Goal: Information Seeking & Learning: Stay updated

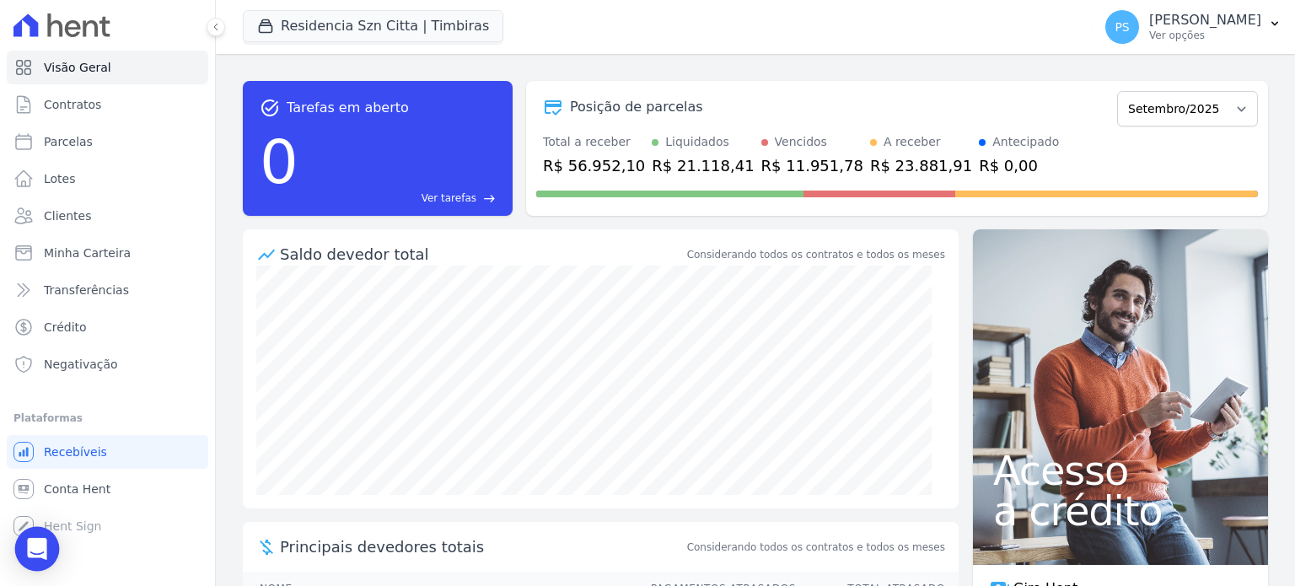
click at [40, 539] on icon "Open Intercom Messenger" at bounding box center [37, 549] width 22 height 22
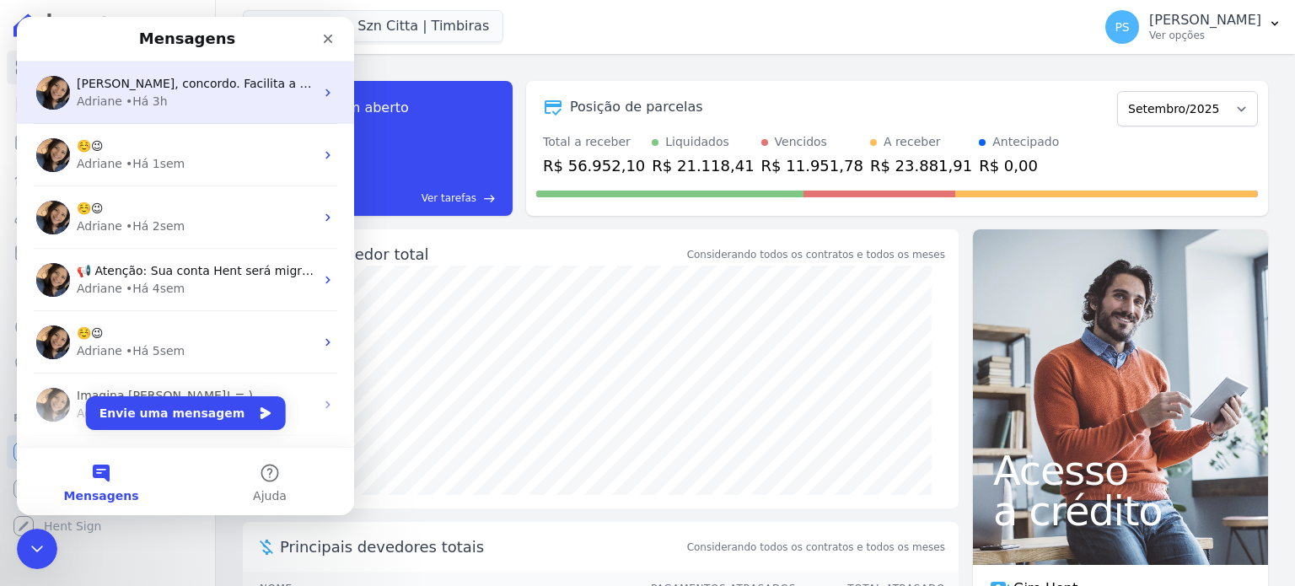
click at [149, 85] on span "[PERSON_NAME], concordo. Facilita a gestão e retina, sem a necessidade de preci…" at bounding box center [375, 83] width 596 height 13
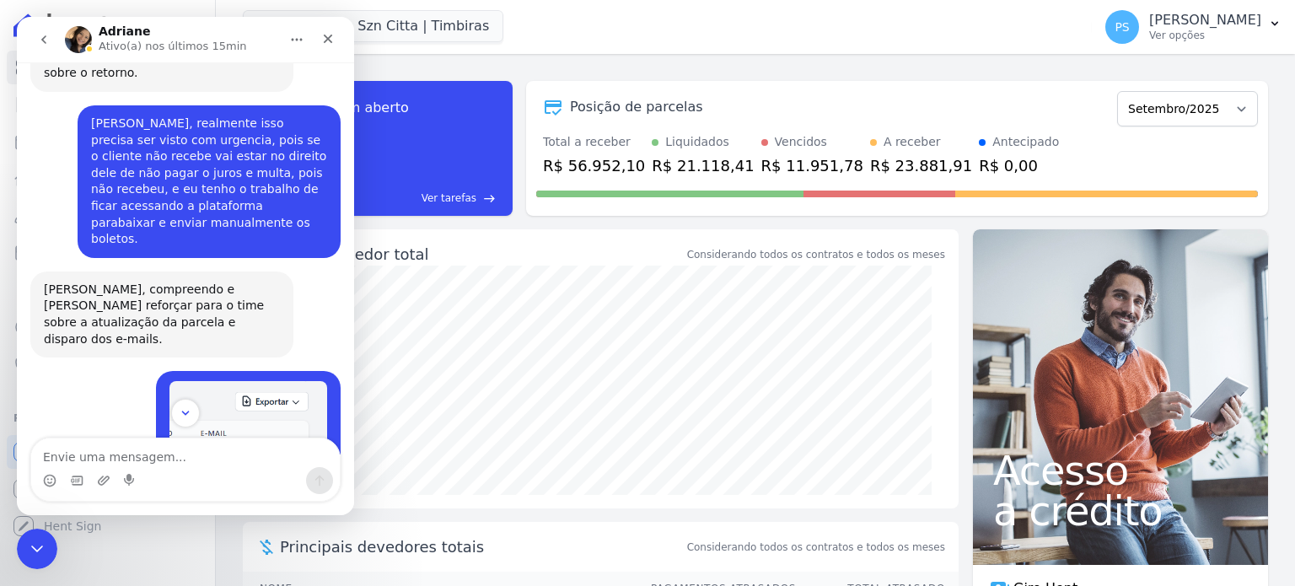
scroll to position [3525, 0]
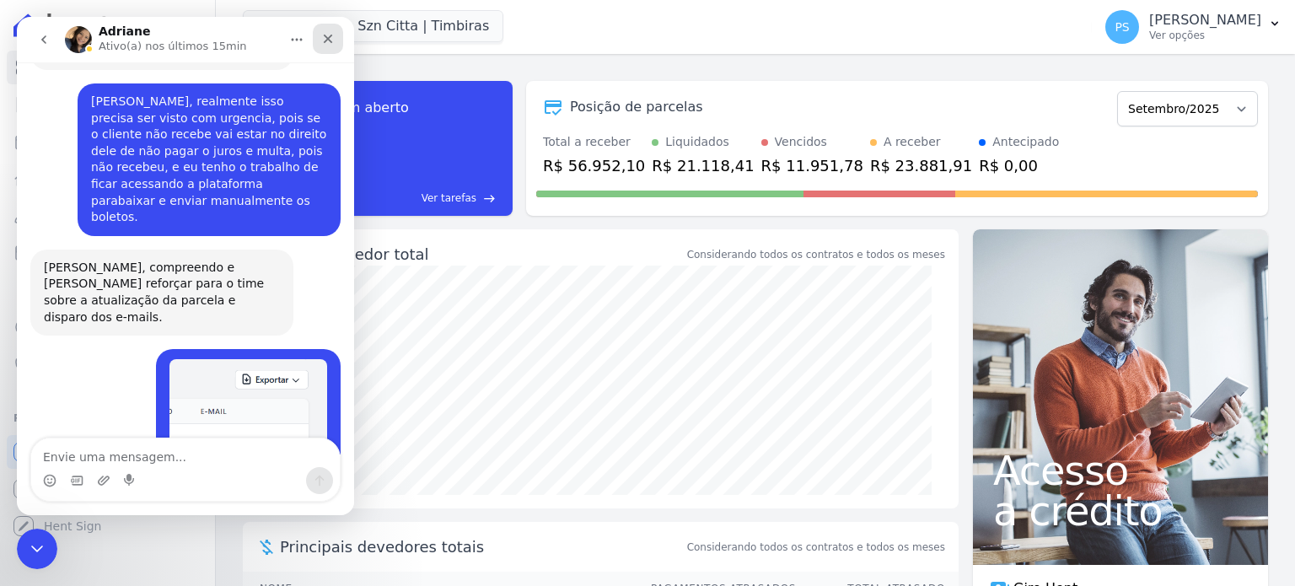
click at [328, 43] on icon "Fechar" at bounding box center [327, 38] width 13 height 13
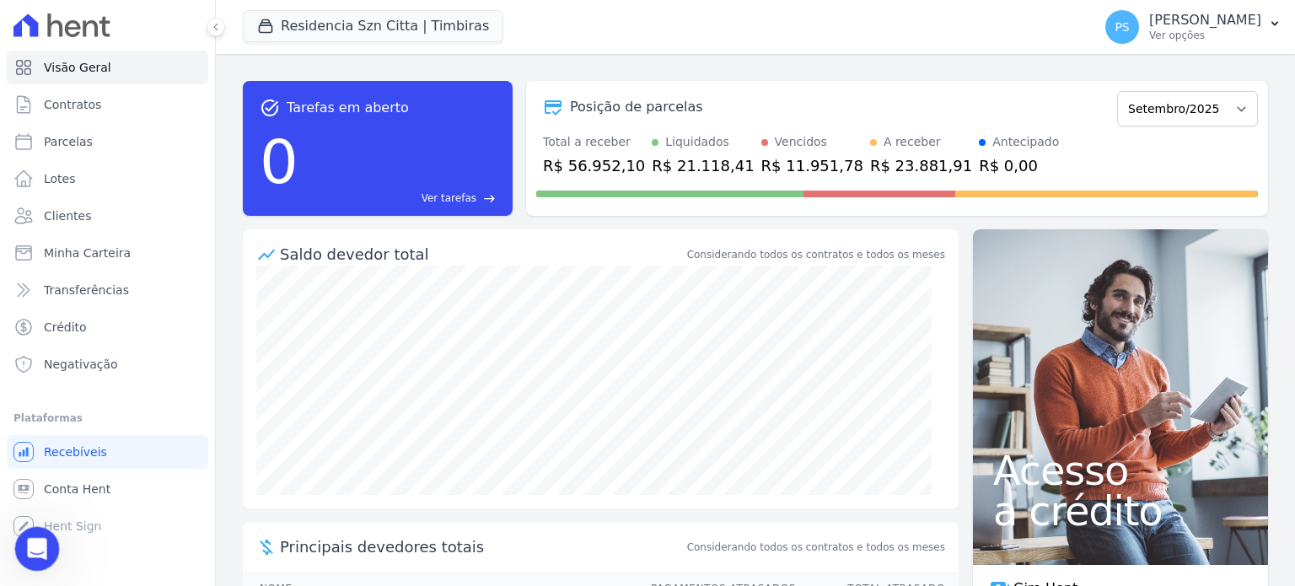
click at [35, 545] on icon "Abertura do Messenger da Intercom" at bounding box center [35, 547] width 28 height 28
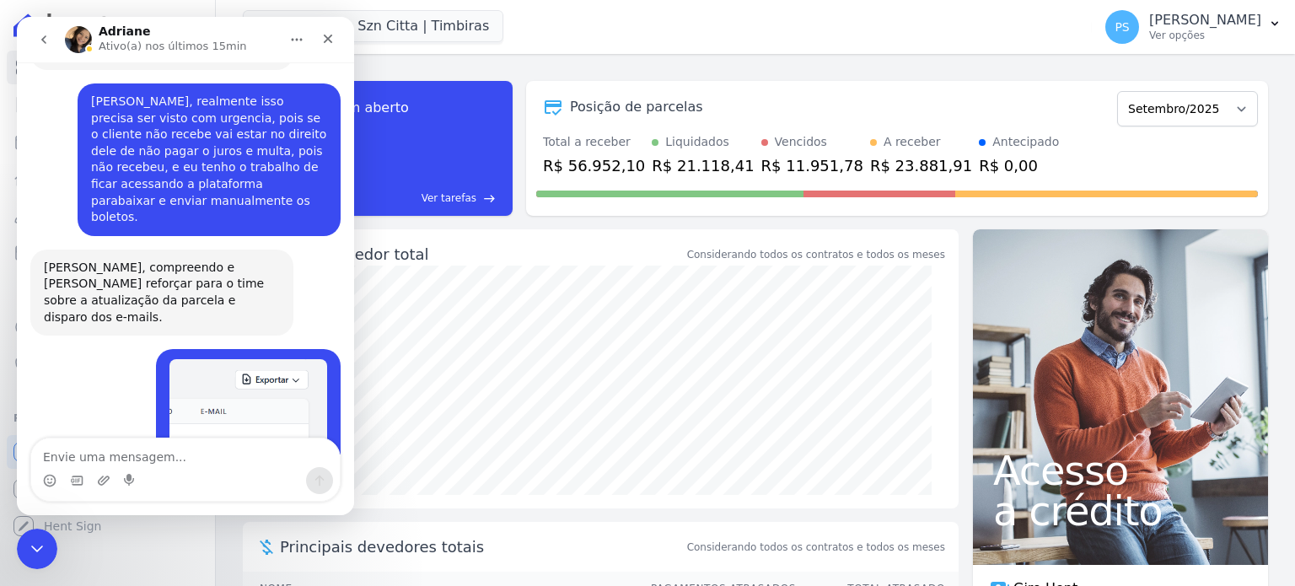
click at [34, 40] on button "go back" at bounding box center [44, 40] width 32 height 32
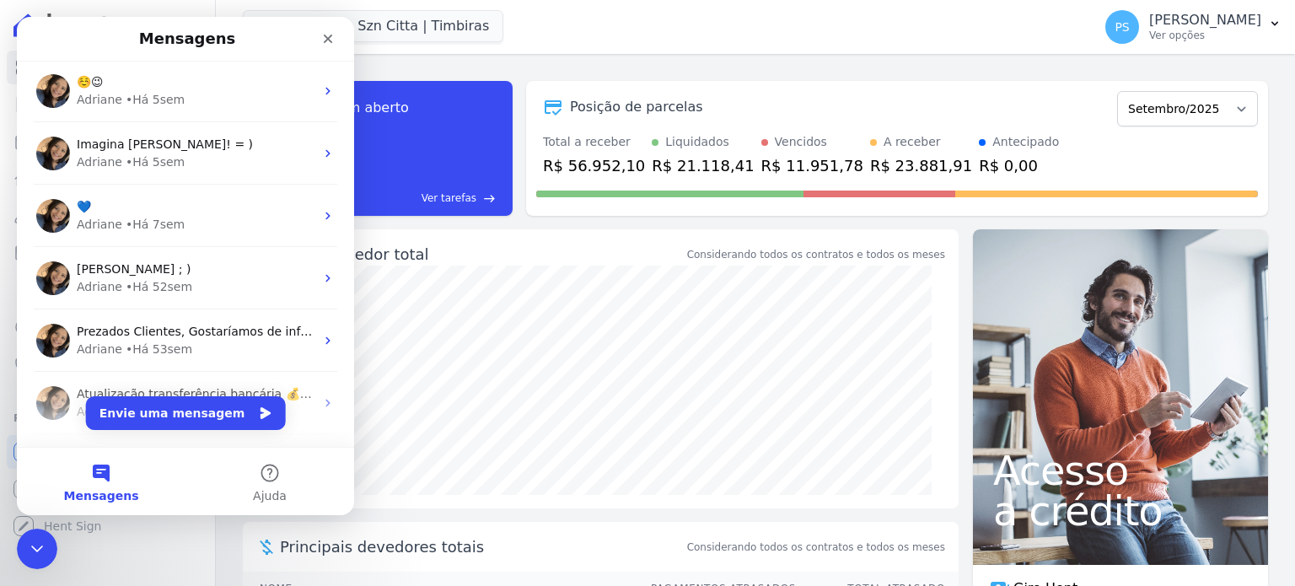
scroll to position [253, 0]
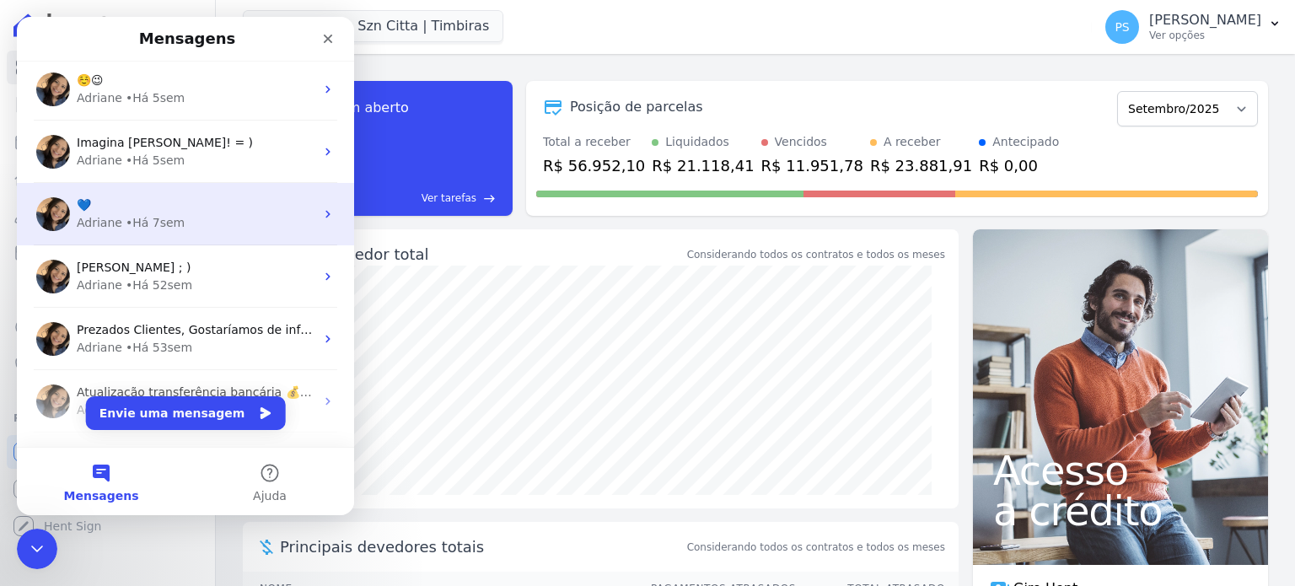
click at [209, 219] on div "[PERSON_NAME] • Há 7sem" at bounding box center [196, 223] width 238 height 18
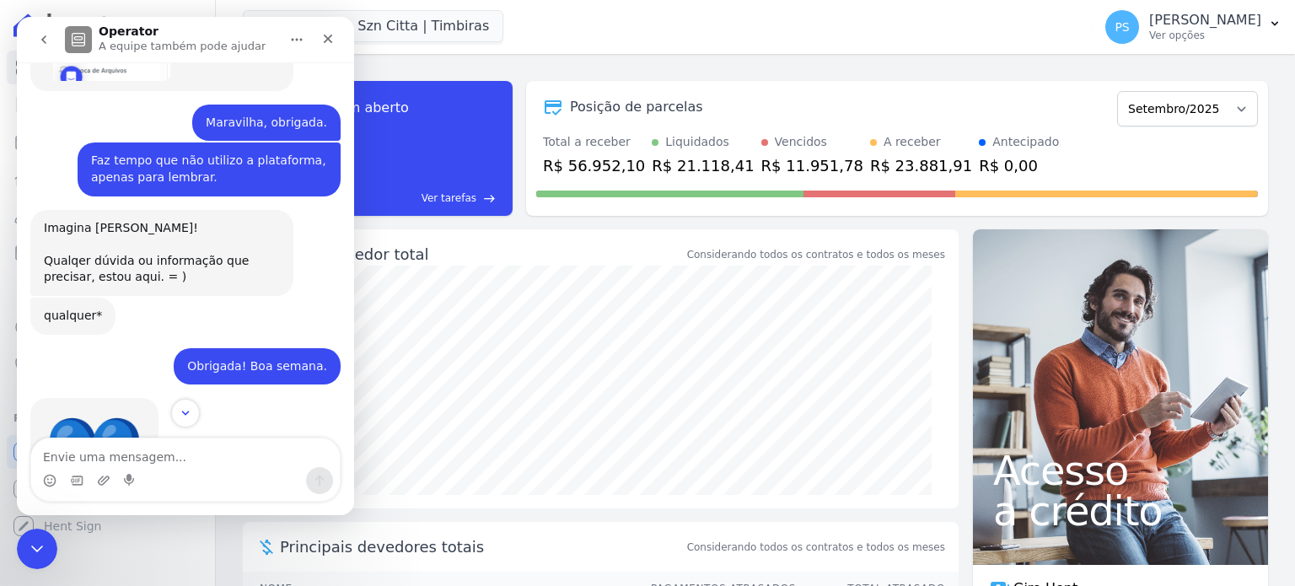
scroll to position [1127, 0]
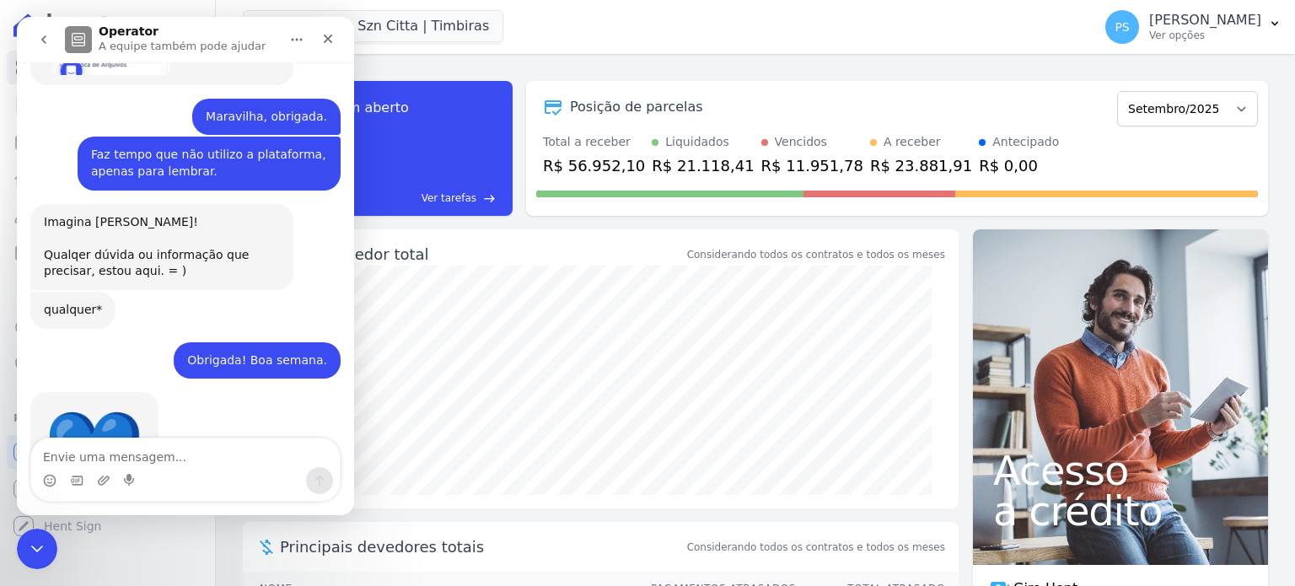
click at [41, 39] on icon "go back" at bounding box center [43, 39] width 5 height 8
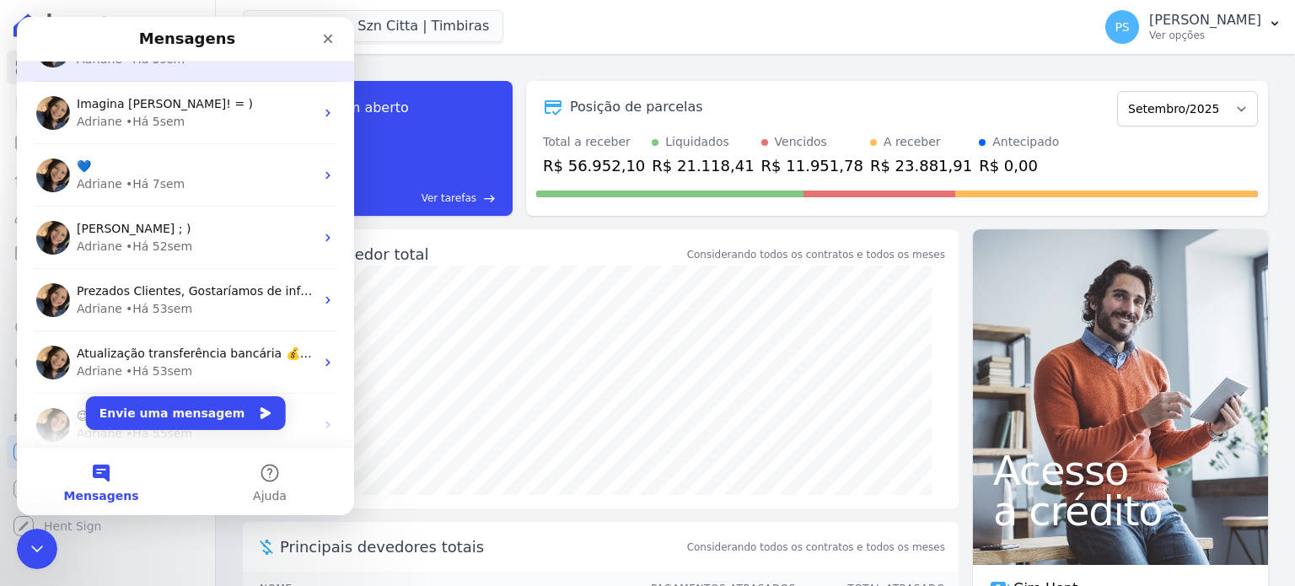
scroll to position [337, 0]
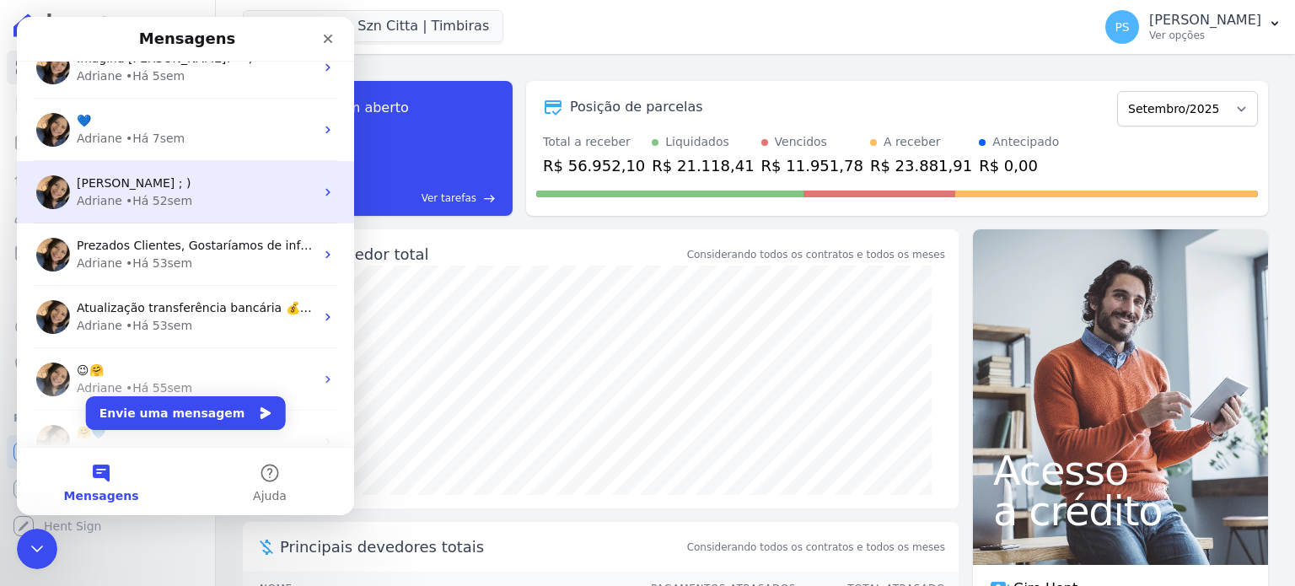
click at [199, 192] on div "Adriane • Há 52sem" at bounding box center [196, 201] width 238 height 18
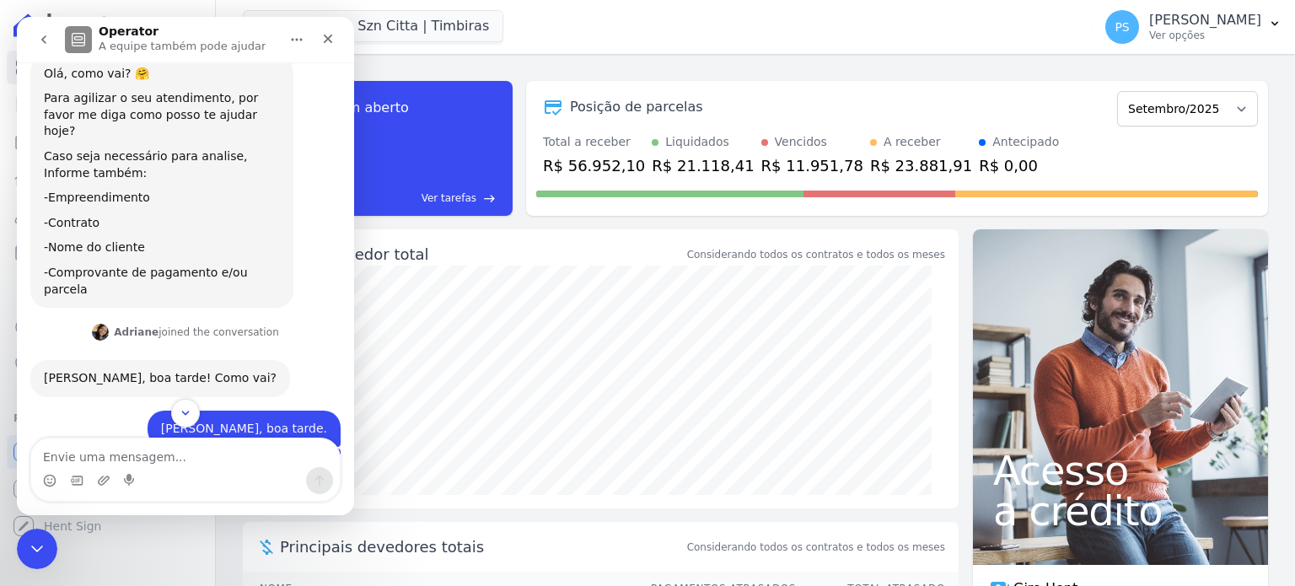
scroll to position [84, 0]
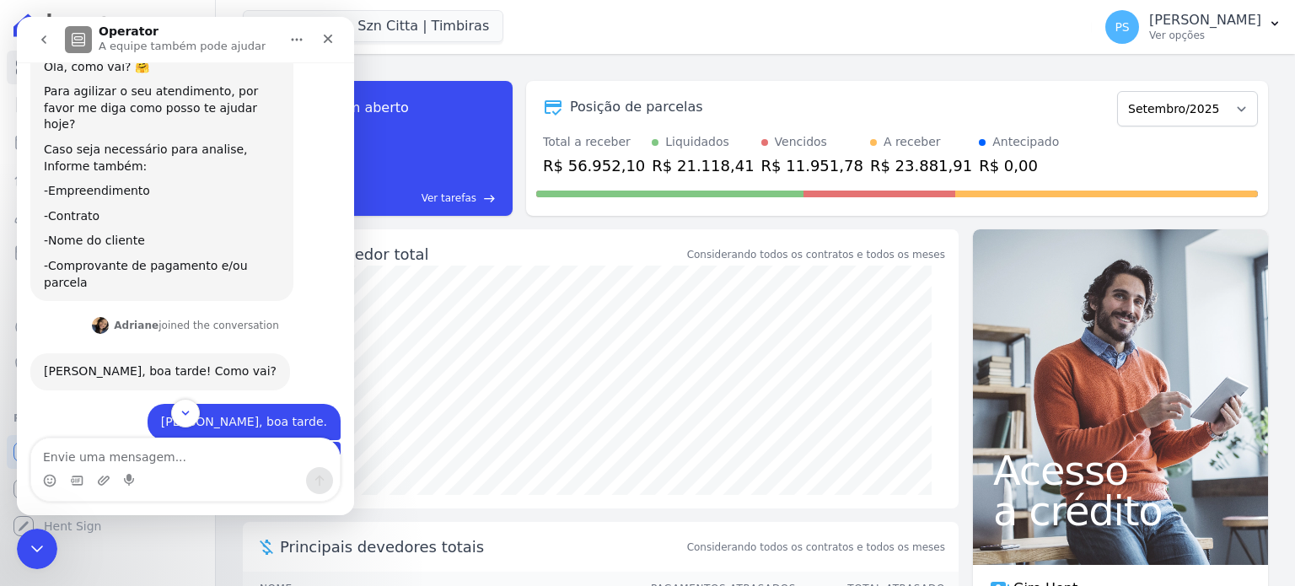
click at [40, 35] on icon "go back" at bounding box center [43, 39] width 13 height 13
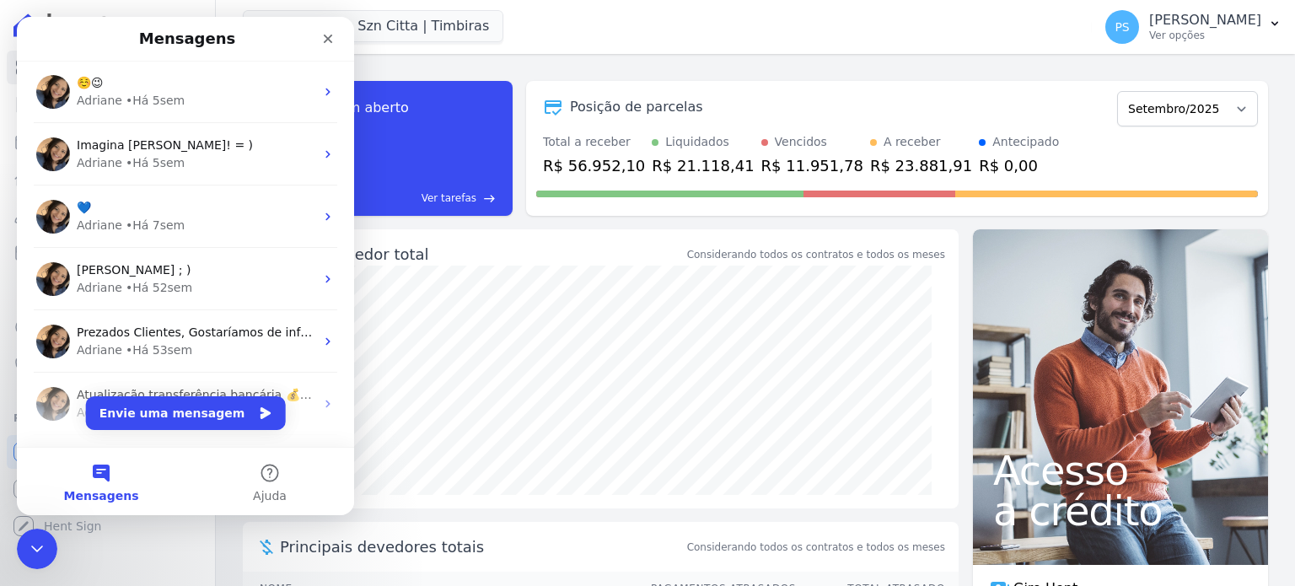
scroll to position [253, 0]
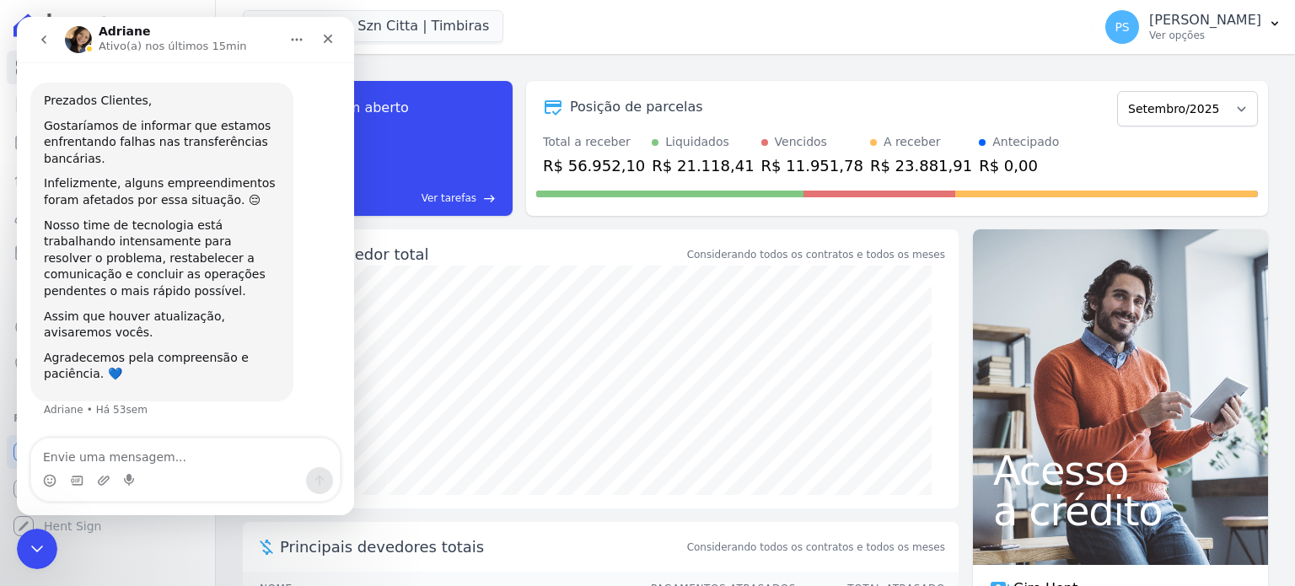
click at [42, 38] on icon "go back" at bounding box center [43, 39] width 5 height 8
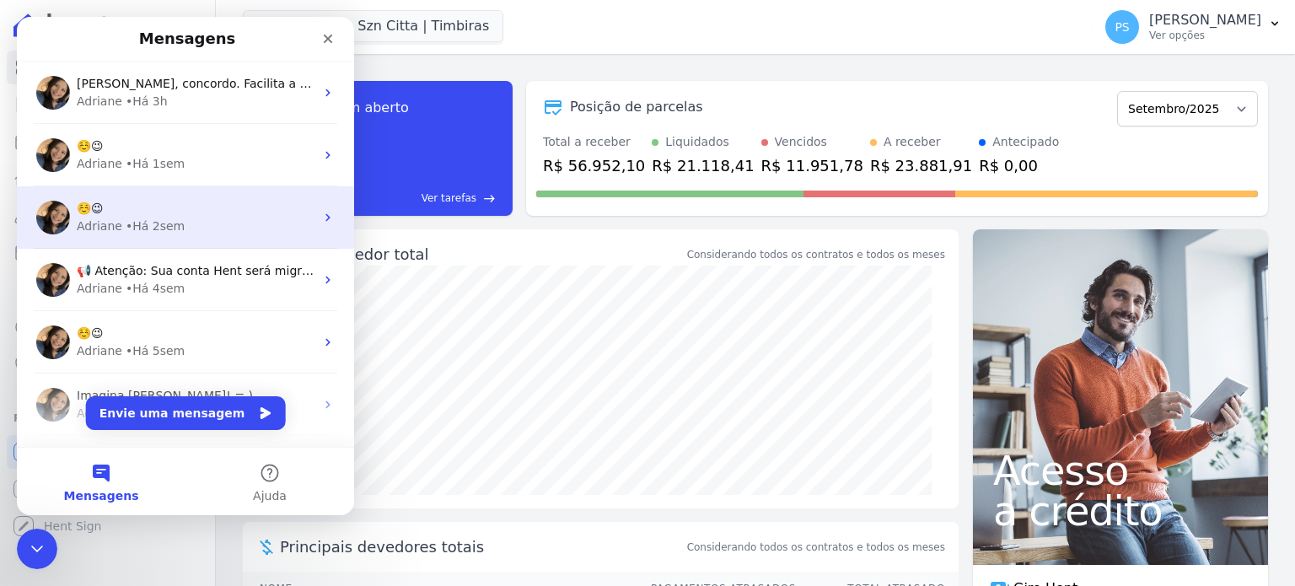
click at [133, 223] on div "• Há 2sem" at bounding box center [155, 227] width 59 height 18
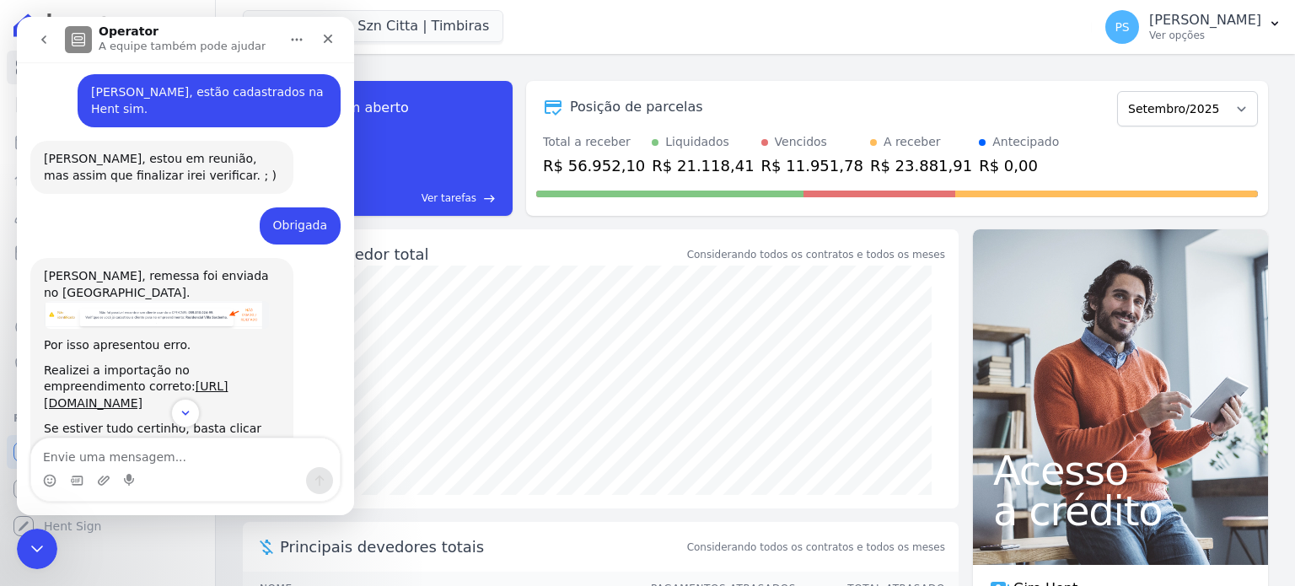
scroll to position [1337, 0]
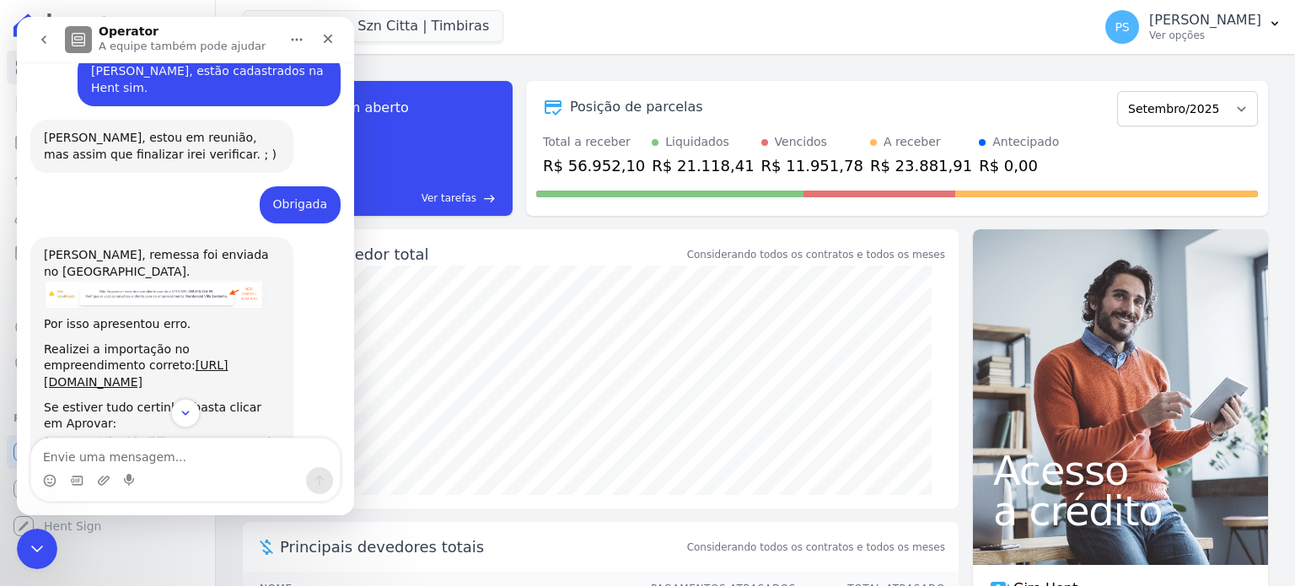
click at [145, 280] on img "Adriane diz…" at bounding box center [157, 294] width 226 height 28
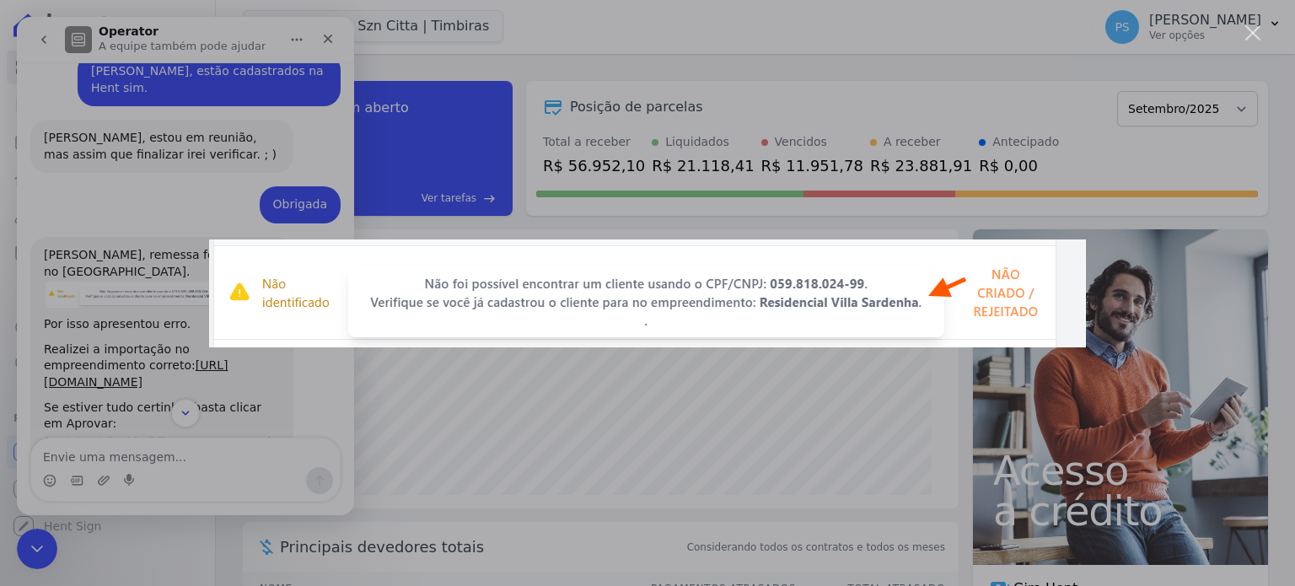
click at [145, 148] on div "Messenger da Intercom" at bounding box center [647, 293] width 1295 height 586
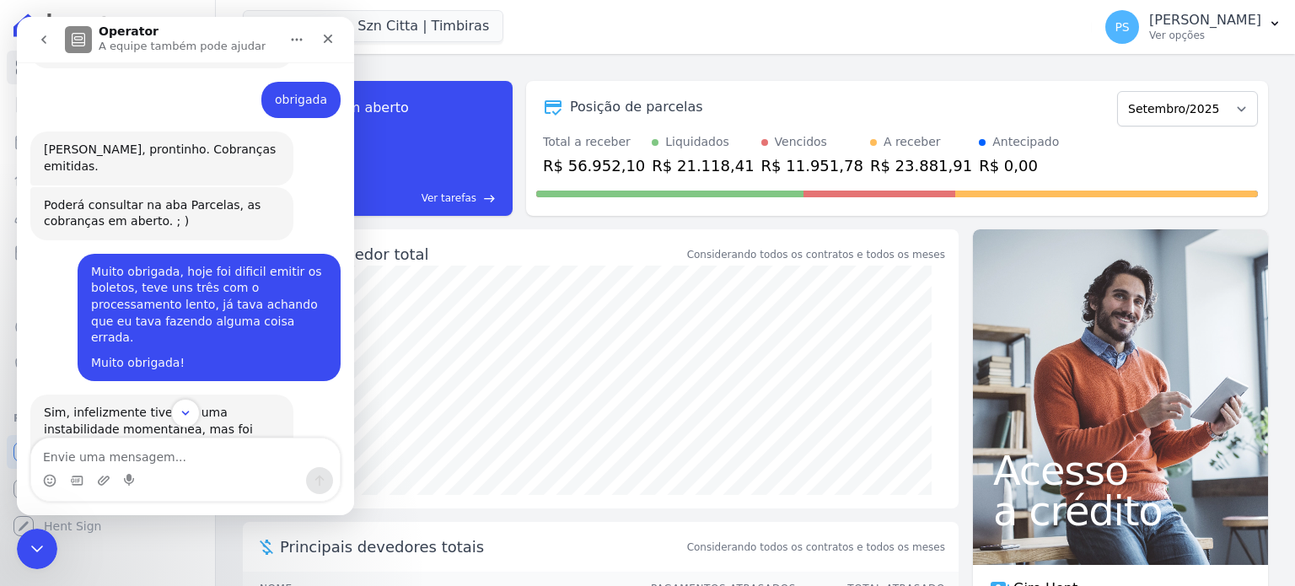
scroll to position [2095, 0]
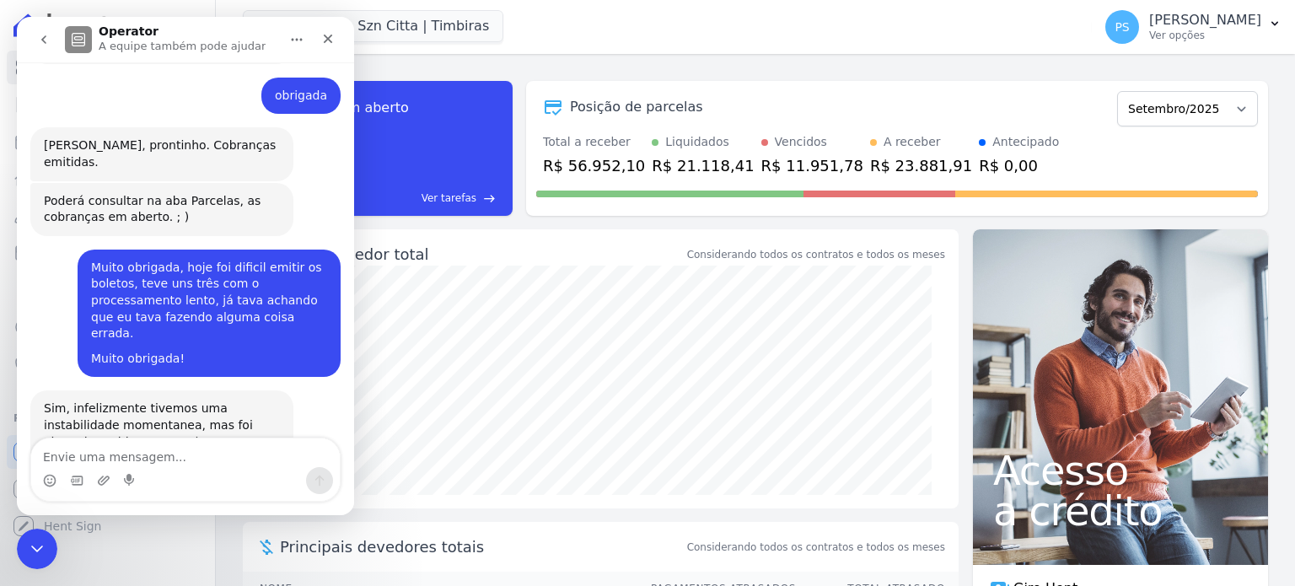
click at [693, 216] on div "task_alt Tarefas em aberto 0 Ver tarefas east Posição de parcelas Junho/2025 Ju…" at bounding box center [755, 148] width 1025 height 162
click at [323, 35] on icon "Fechar" at bounding box center [327, 38] width 13 height 13
